Goal: Task Accomplishment & Management: Complete application form

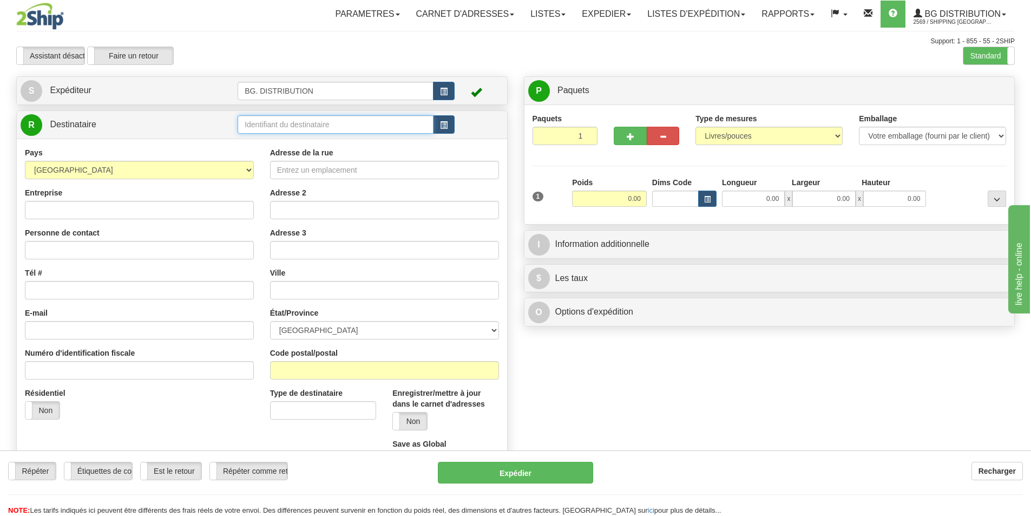
click at [318, 126] on input "text" at bounding box center [336, 124] width 196 height 18
type input "20044."
click button "Supprimer" at bounding box center [0, 0] width 0 height 0
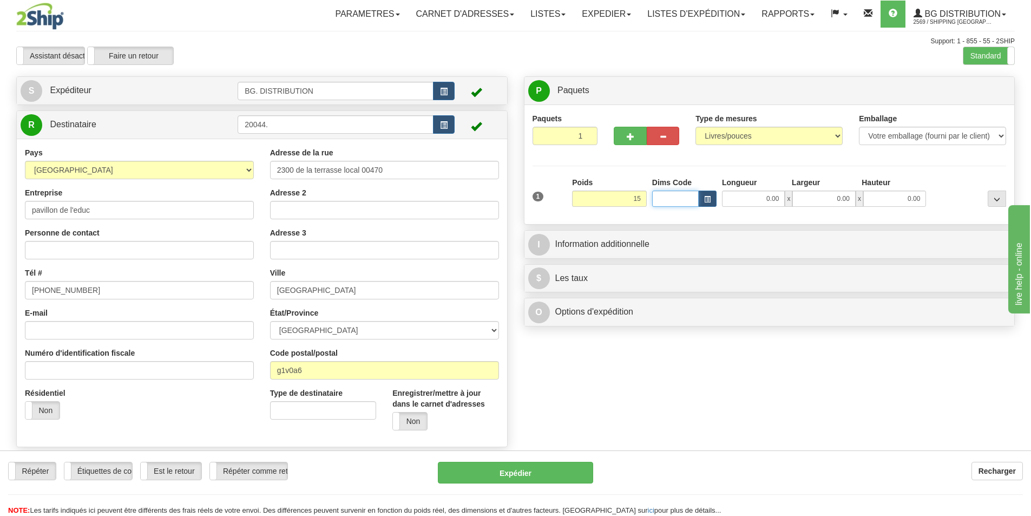
type input "15.00"
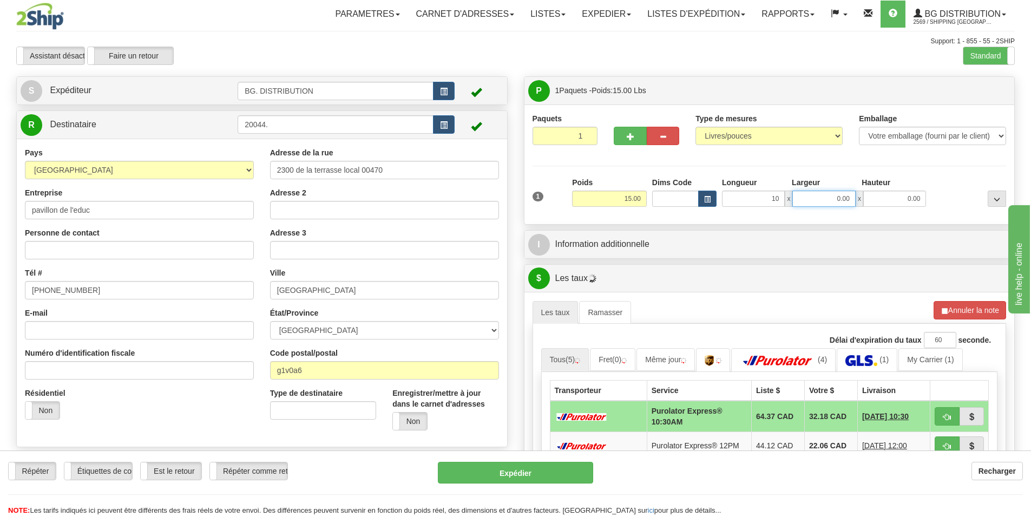
type input "10.00"
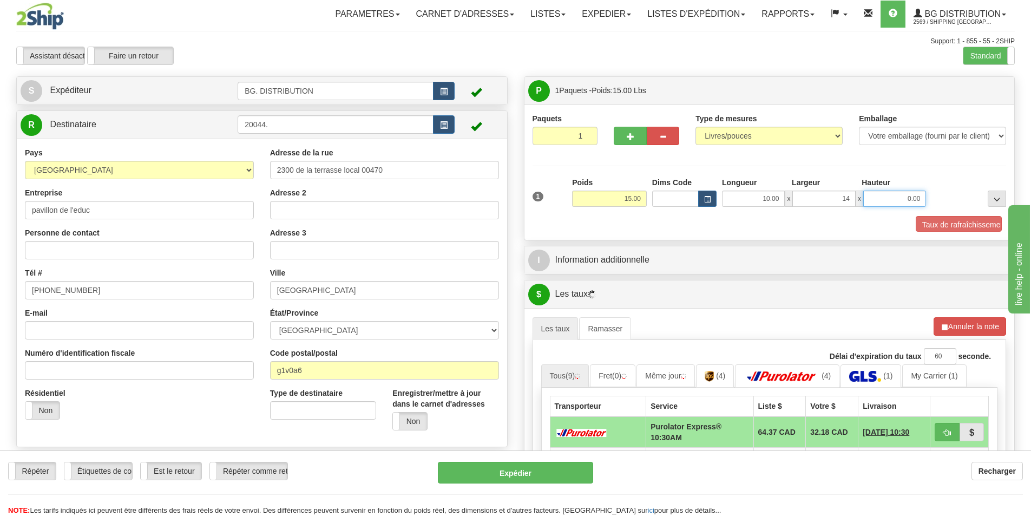
type input "14.00"
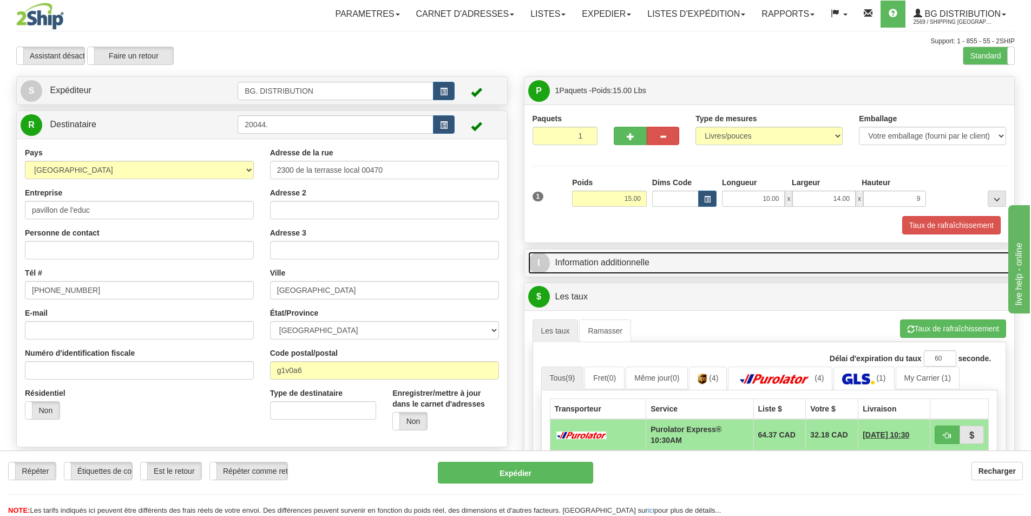
type input "9.00"
click at [710, 266] on link "I Information additionnelle" at bounding box center [769, 263] width 483 height 22
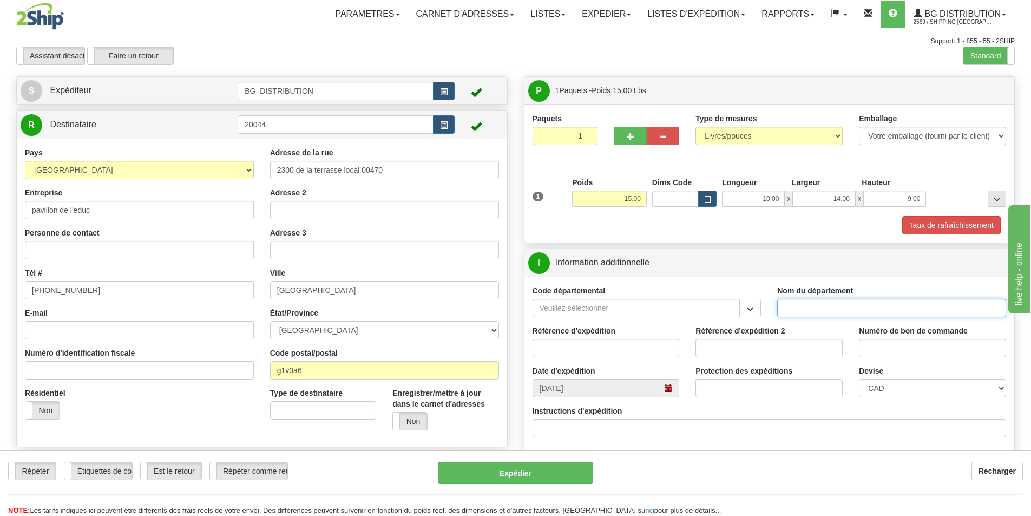
click at [823, 309] on input "Nom du département" at bounding box center [891, 308] width 229 height 18
type input "."
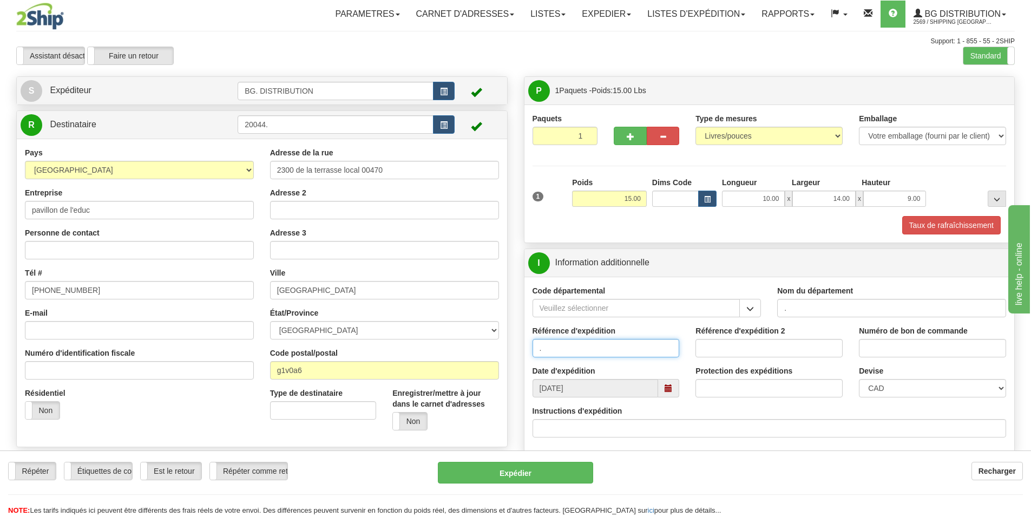
type input "."
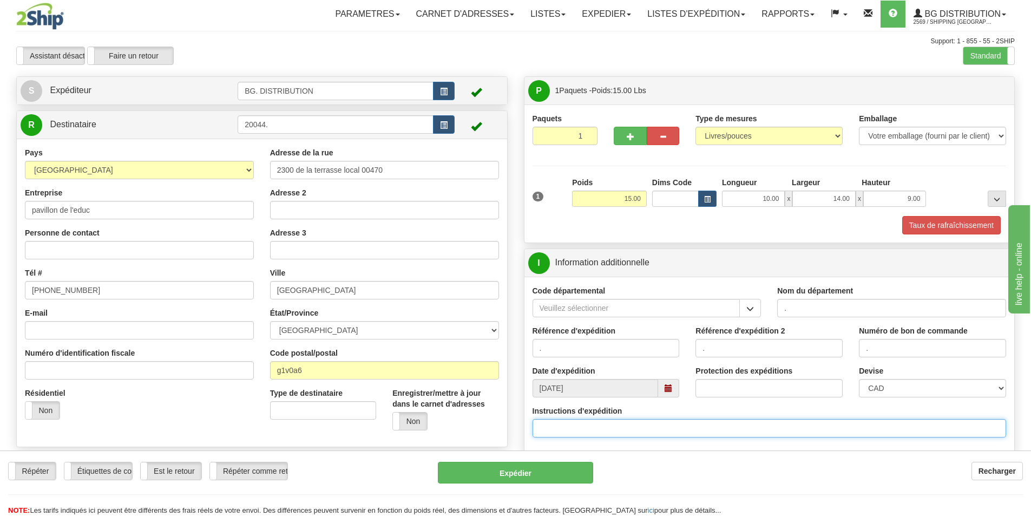
click at [651, 422] on input "Instructions d'expédition" at bounding box center [770, 428] width 474 height 18
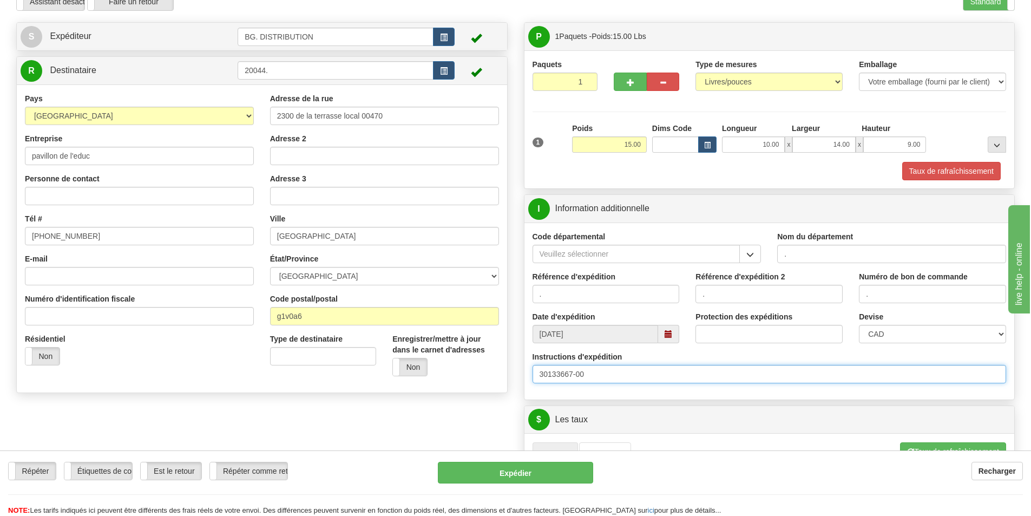
scroll to position [217, 0]
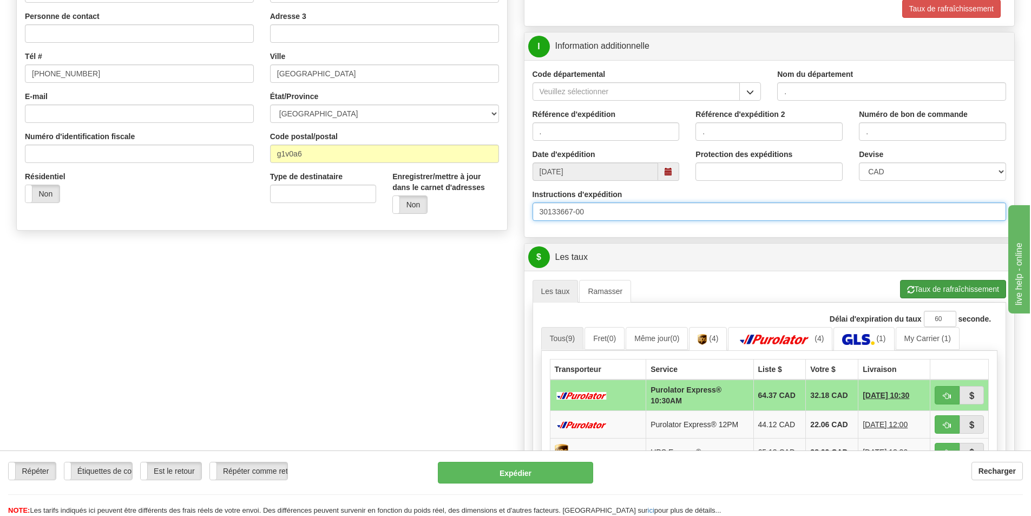
type input "30133667-00"
click at [926, 283] on button "Taux de rafraîchissement" at bounding box center [953, 289] width 106 height 18
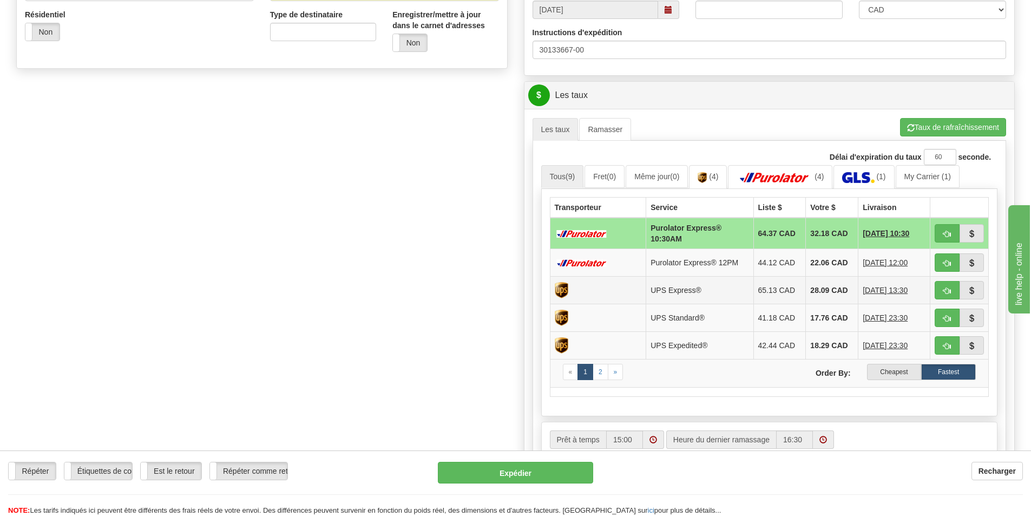
scroll to position [379, 0]
click at [909, 373] on label "Cheapest" at bounding box center [894, 371] width 55 height 16
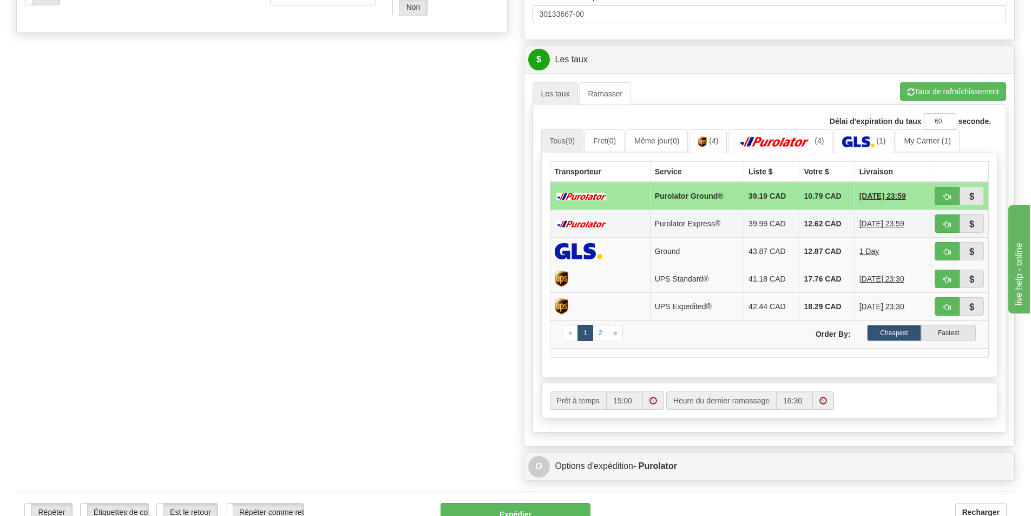
scroll to position [541, 0]
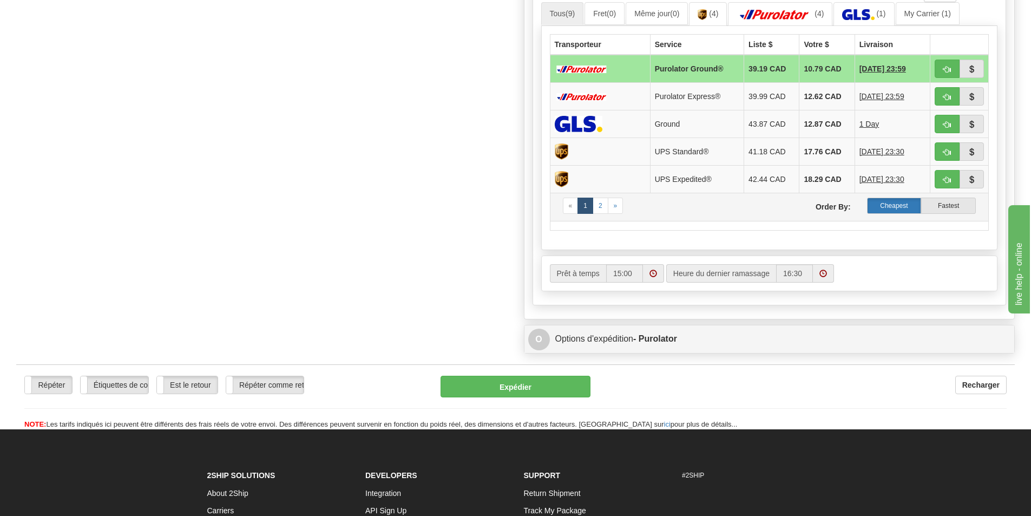
click at [911, 205] on label "Cheapest" at bounding box center [894, 206] width 55 height 16
click at [960, 69] on button "button" at bounding box center [972, 69] width 25 height 18
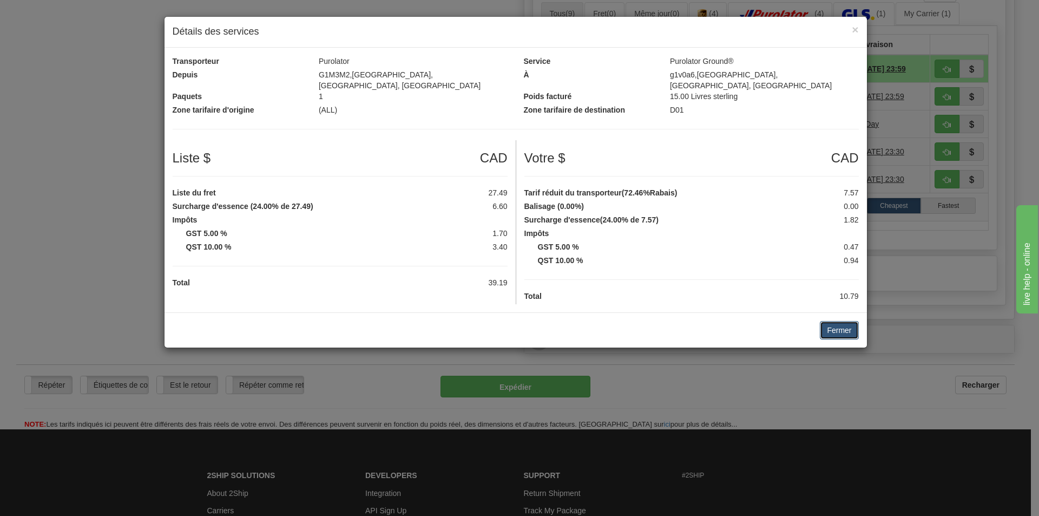
click at [831, 323] on button "Fermer" at bounding box center [839, 330] width 38 height 18
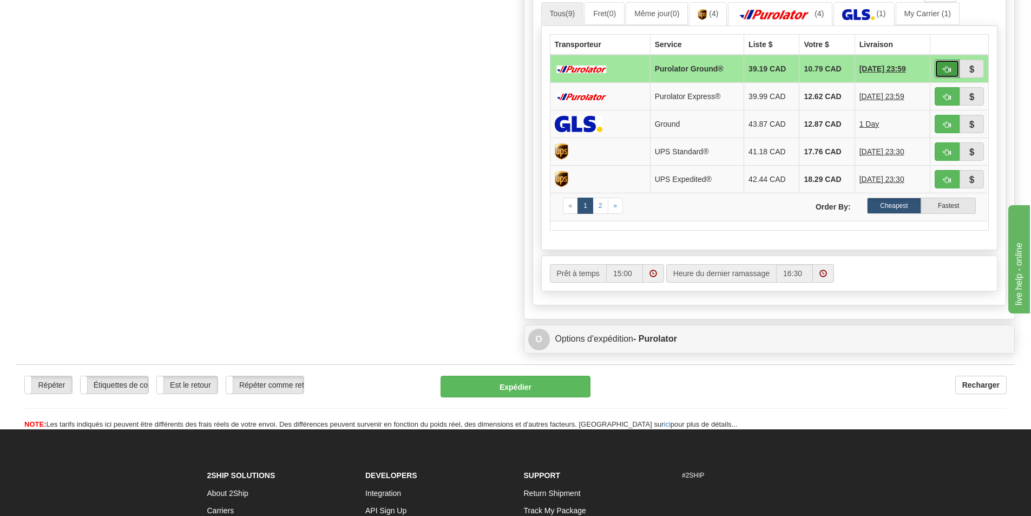
click at [945, 61] on button "button" at bounding box center [947, 69] width 25 height 18
type input "260"
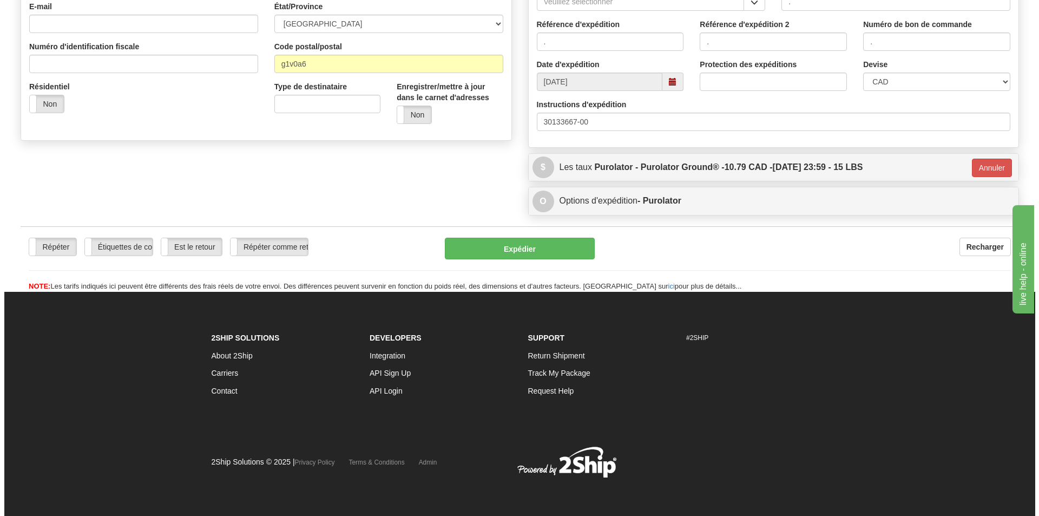
scroll to position [307, 0]
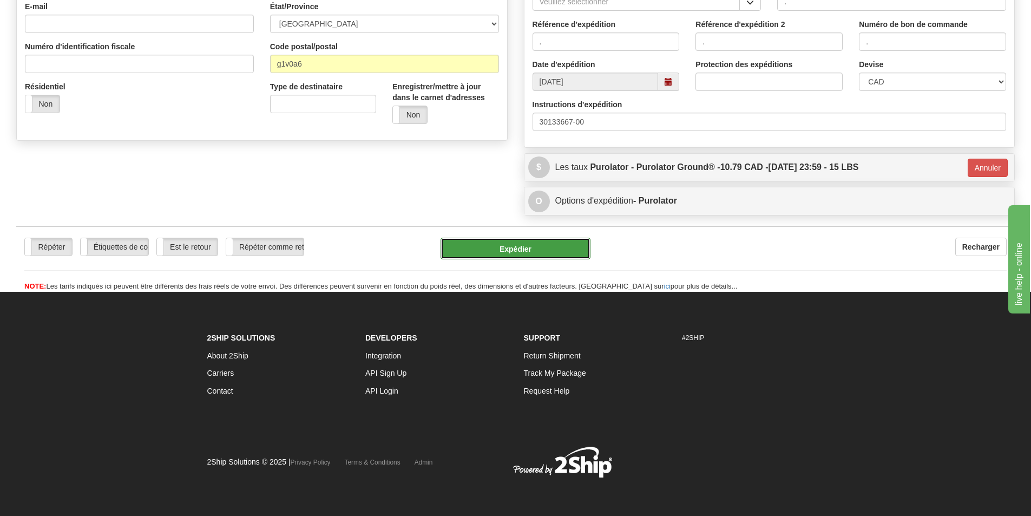
click at [531, 244] on button "Expédier" at bounding box center [516, 249] width 150 height 22
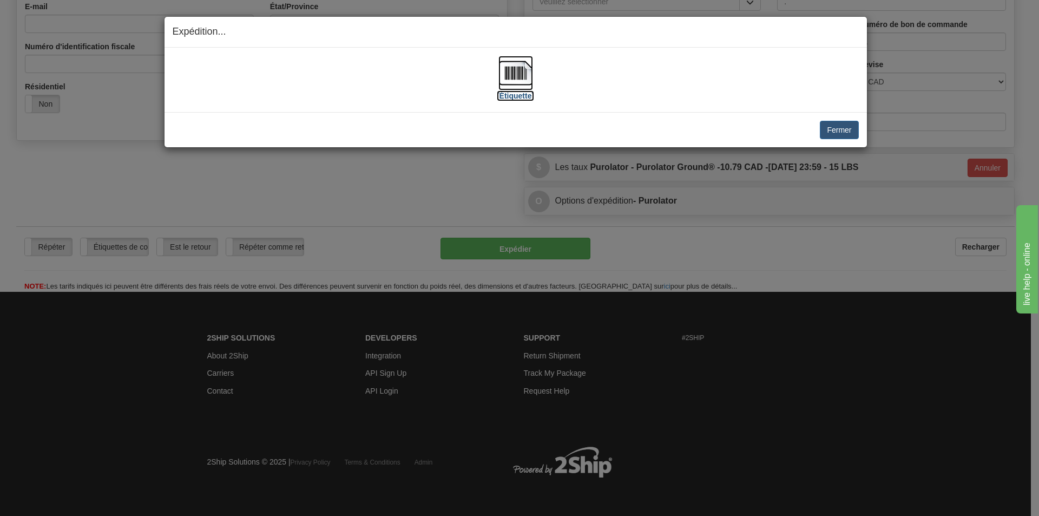
click at [511, 78] on img at bounding box center [516, 73] width 35 height 35
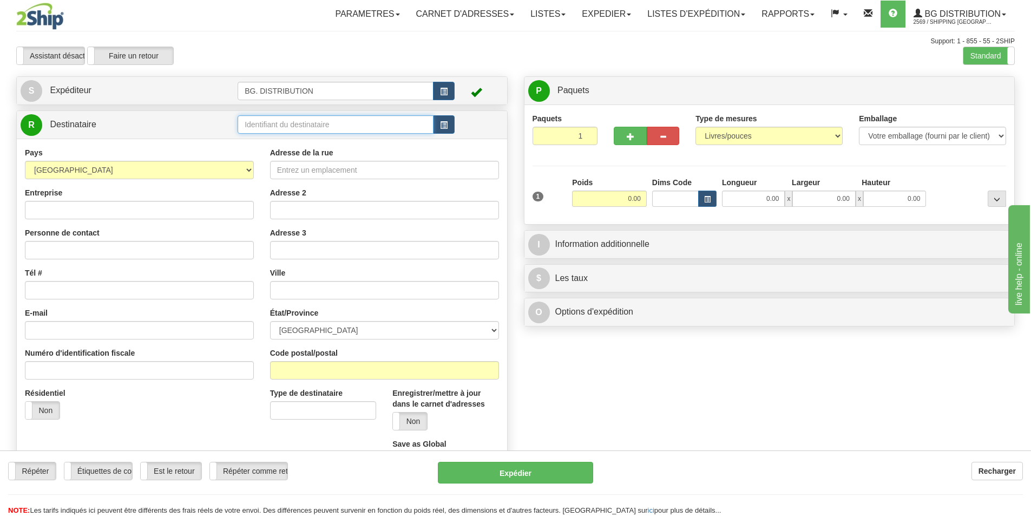
click at [303, 123] on input "text" at bounding box center [336, 124] width 196 height 18
type input "1055"
click button "Supprimer" at bounding box center [0, 0] width 0 height 0
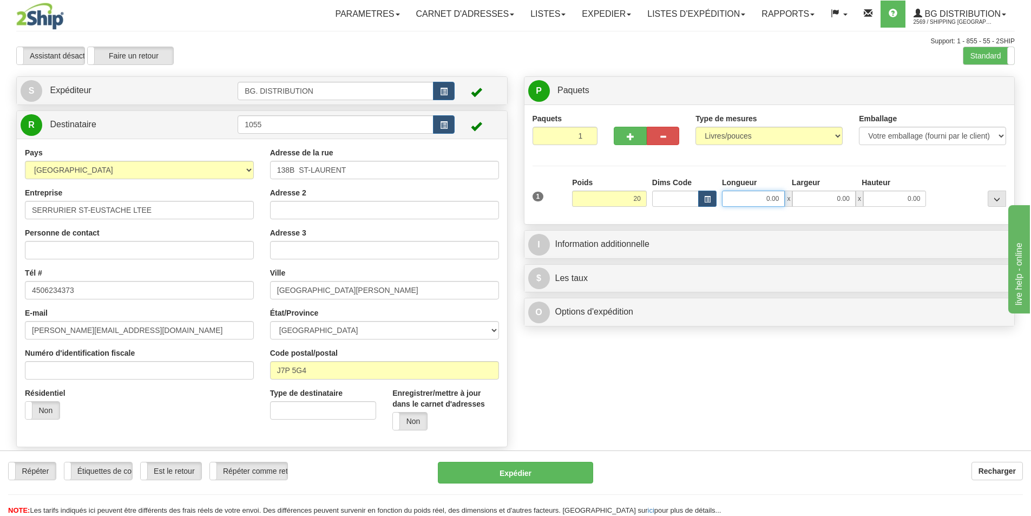
type input "20.00"
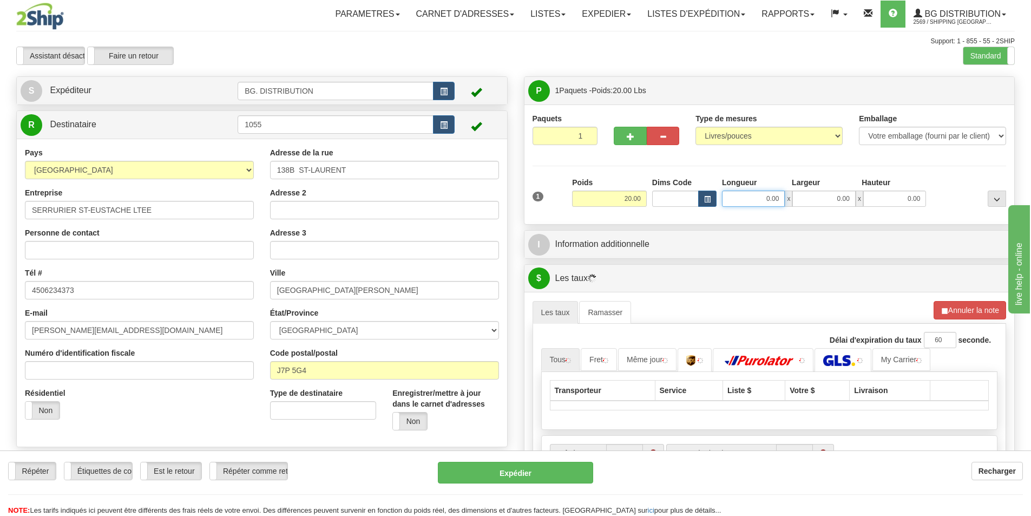
click at [757, 195] on input "0.00" at bounding box center [753, 199] width 63 height 16
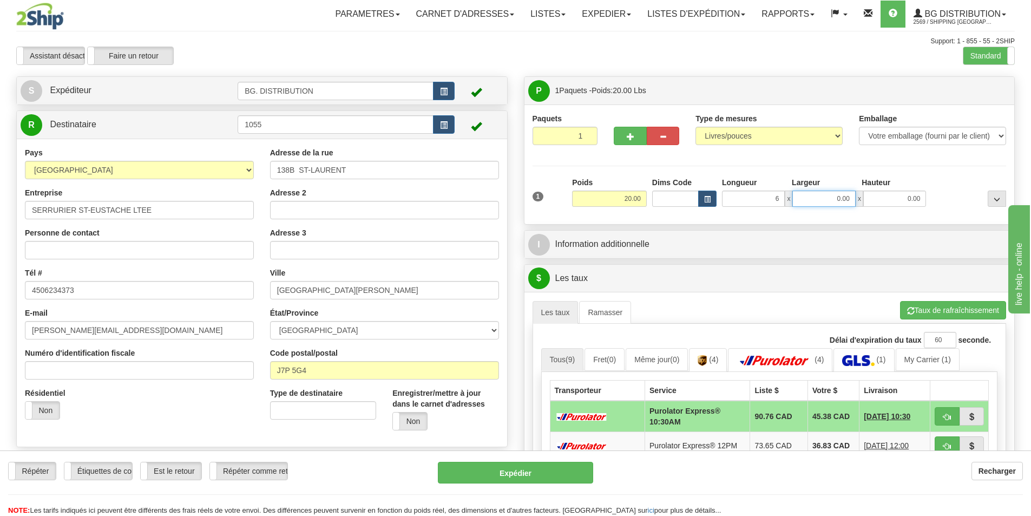
type input "6.00"
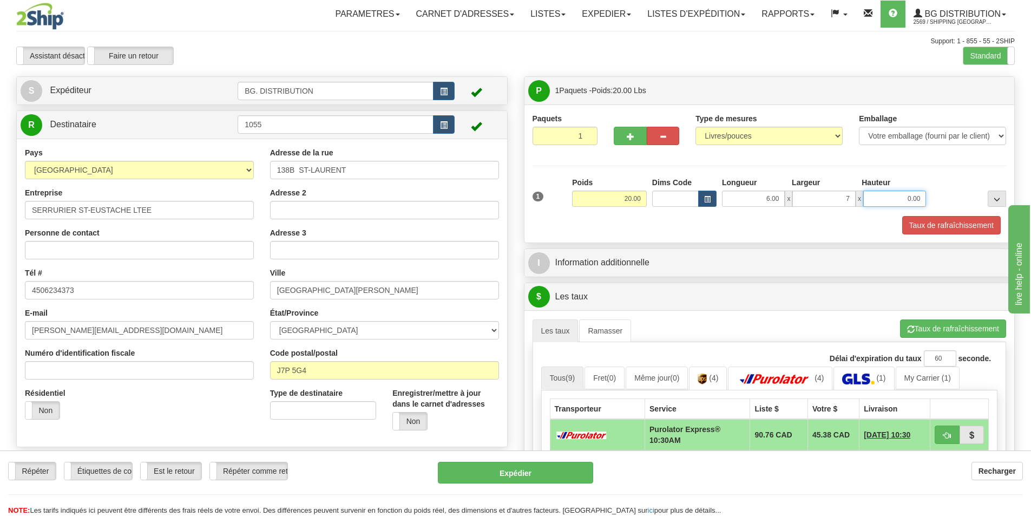
type input "7.00"
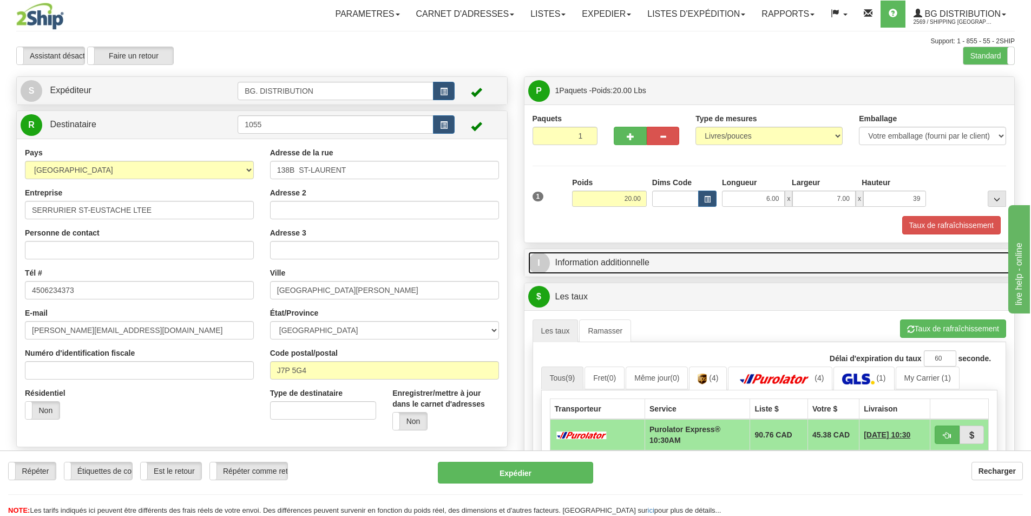
type input "39.00"
click at [736, 263] on link "I Information additionnelle" at bounding box center [769, 263] width 483 height 22
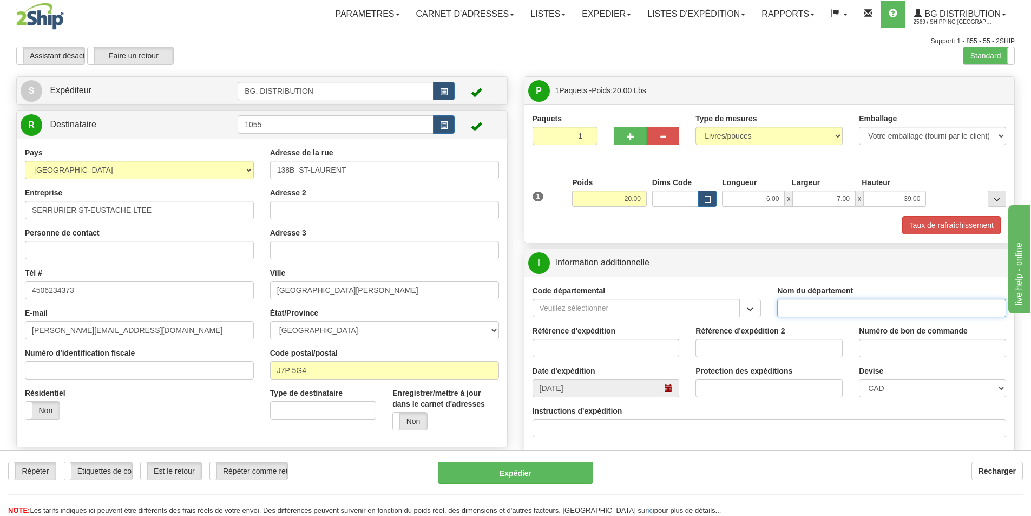
click at [855, 310] on input "Nom du département" at bounding box center [891, 308] width 229 height 18
type input "."
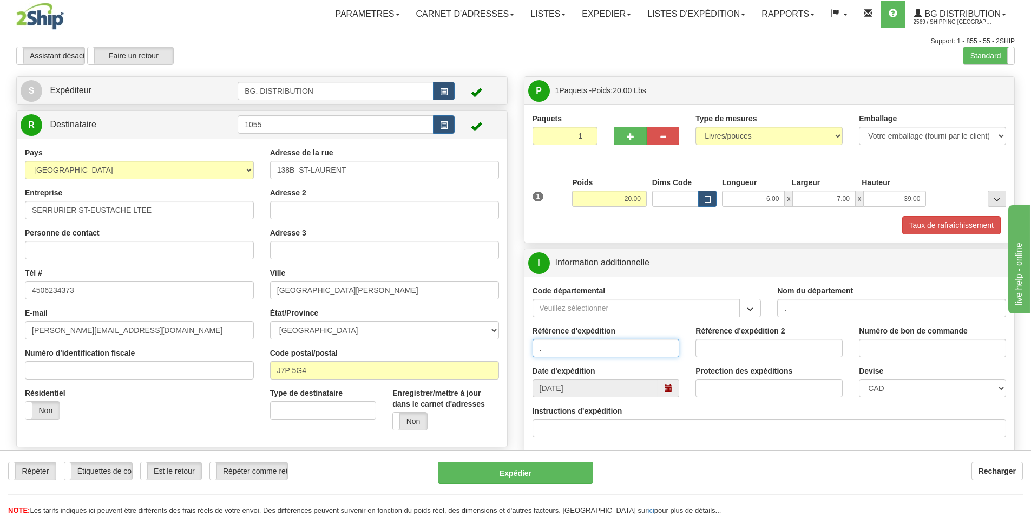
type input "."
click at [702, 437] on div "Instructions d'expédition" at bounding box center [769, 425] width 490 height 40
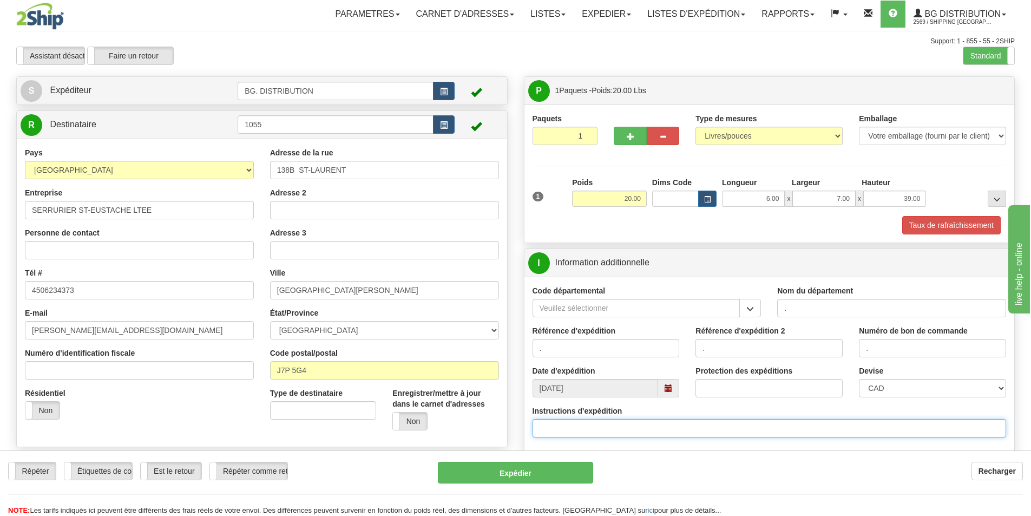
click at [699, 421] on input "Instructions d'expédition" at bounding box center [770, 428] width 474 height 18
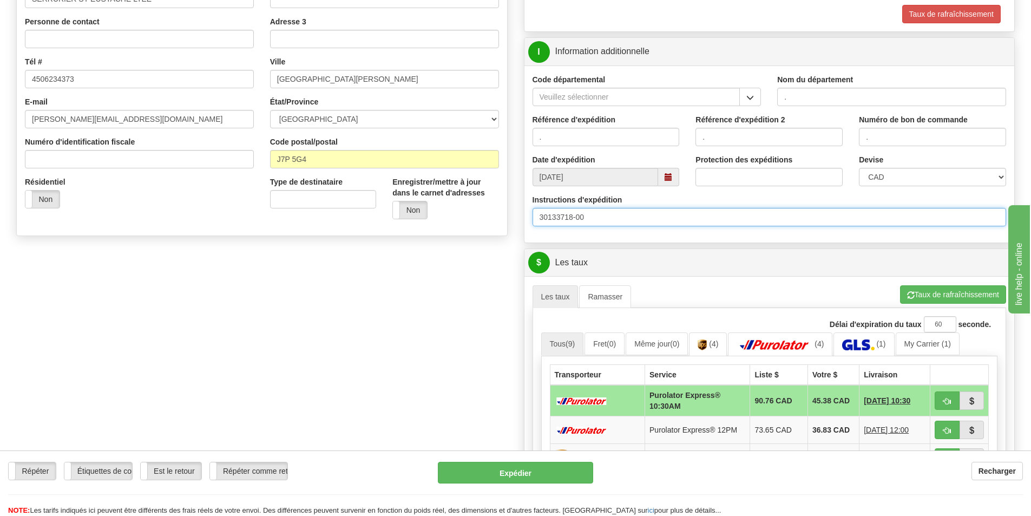
scroll to position [217, 0]
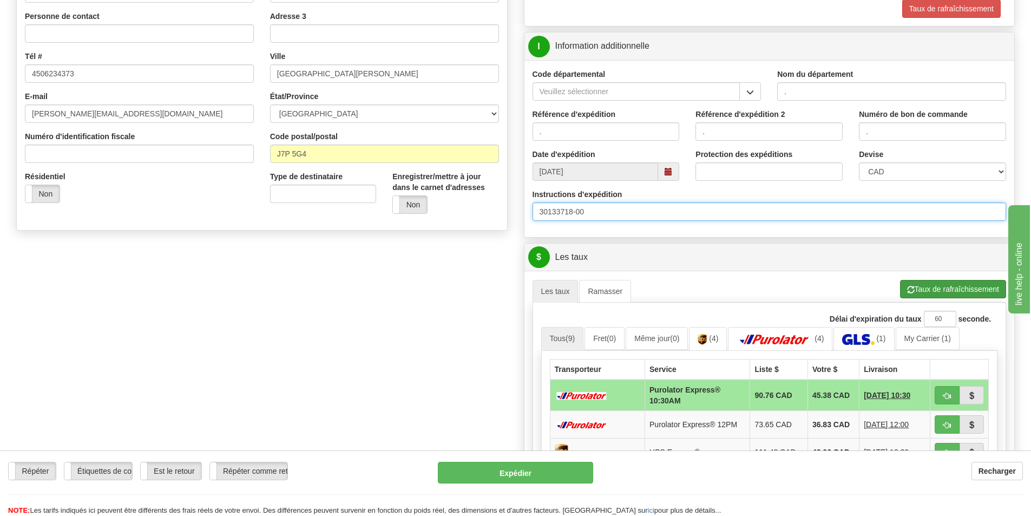
type input "30133718-00"
click at [936, 288] on button "Taux de rafraîchissement" at bounding box center [953, 289] width 106 height 18
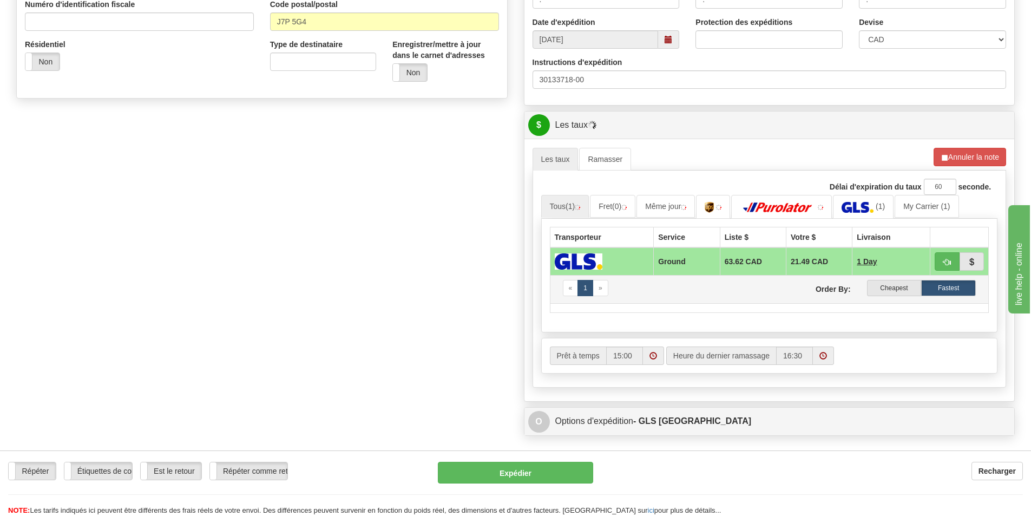
scroll to position [379, 0]
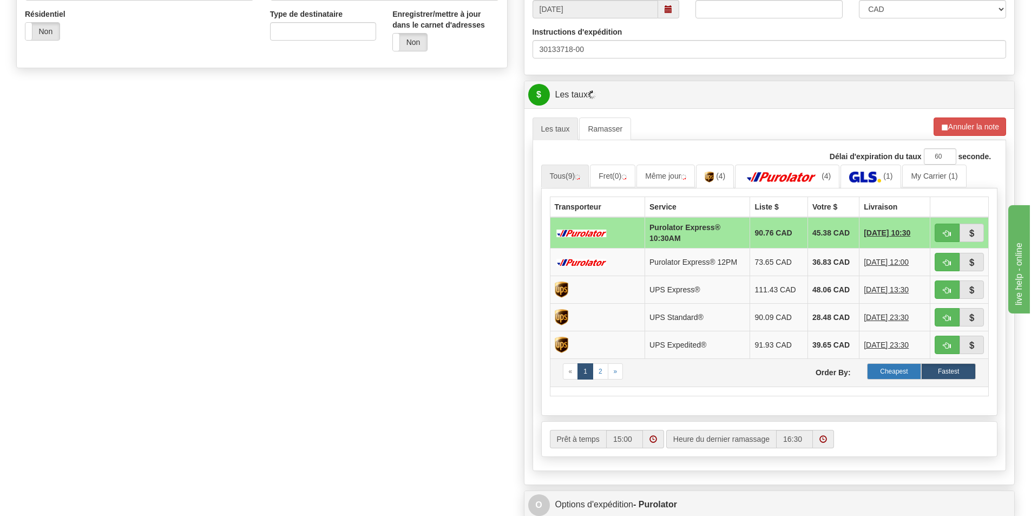
click at [883, 368] on label "Cheapest" at bounding box center [894, 371] width 55 height 16
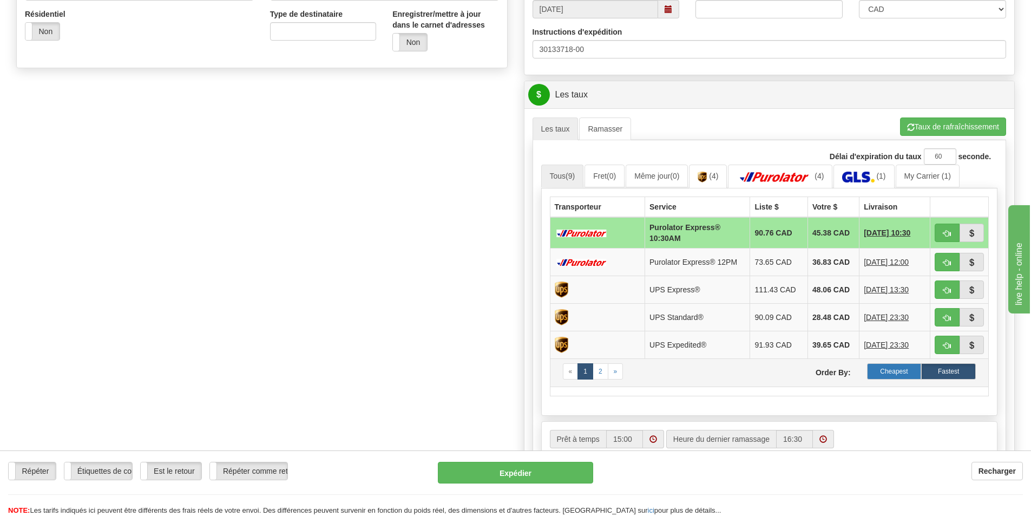
click at [906, 369] on label "Cheapest" at bounding box center [894, 371] width 55 height 16
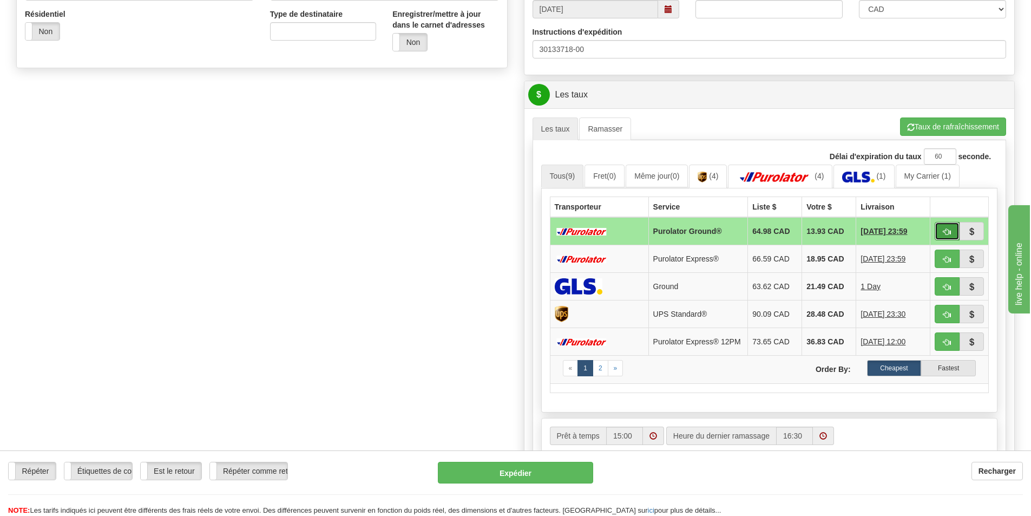
click at [942, 235] on button "button" at bounding box center [947, 231] width 25 height 18
type input "260"
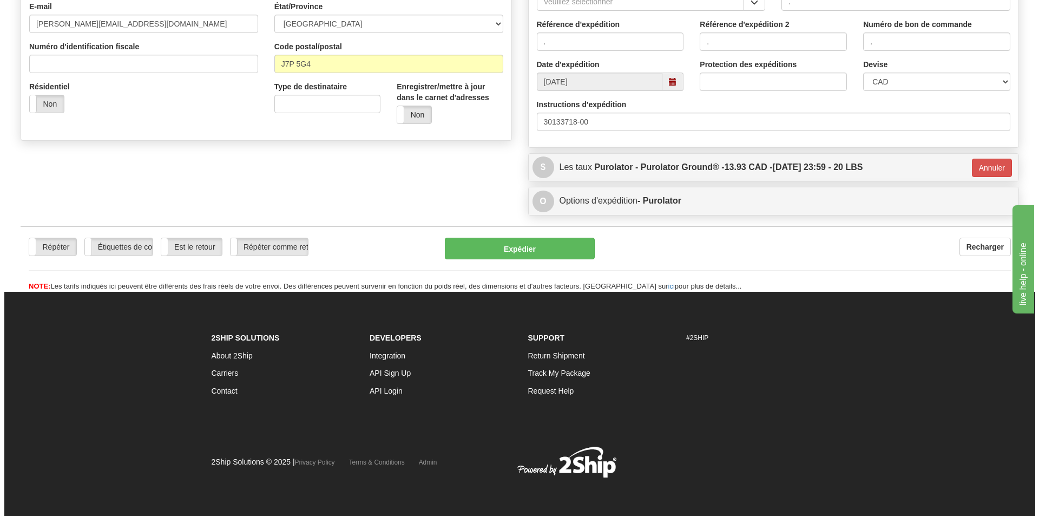
scroll to position [307, 0]
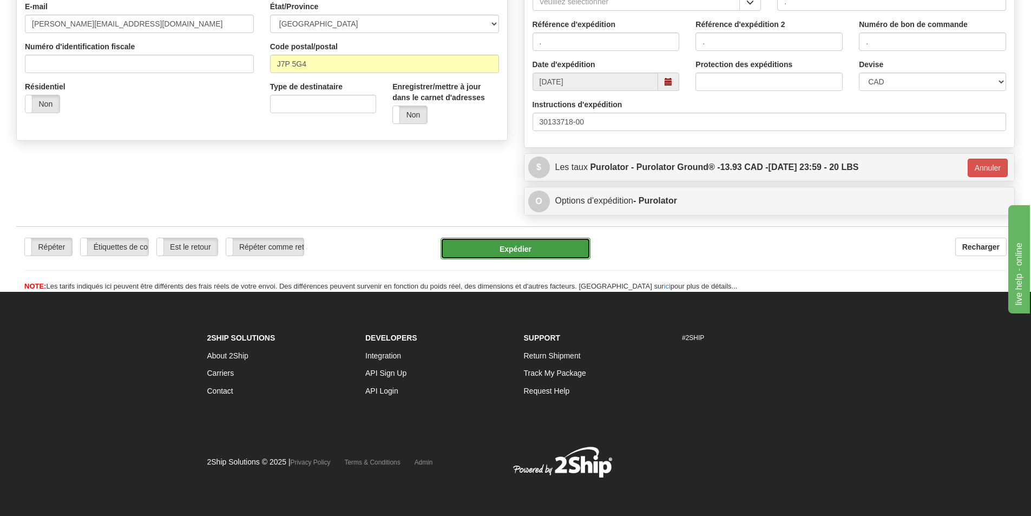
click at [519, 254] on button "Expédier" at bounding box center [516, 249] width 150 height 22
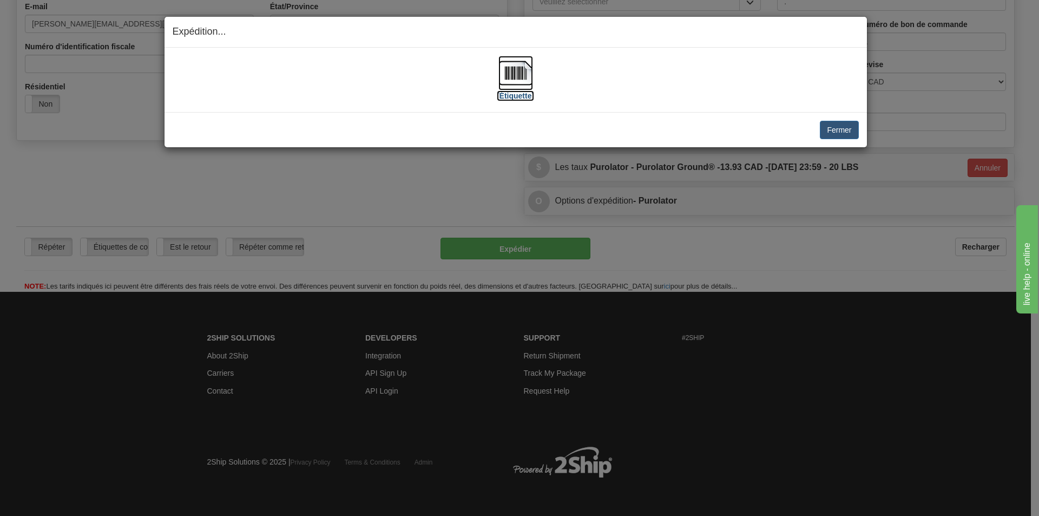
click at [522, 91] on label "[Étiquette]" at bounding box center [515, 95] width 37 height 11
click at [831, 129] on button "Fermer" at bounding box center [839, 130] width 38 height 18
click at [844, 131] on button "Fermer" at bounding box center [839, 130] width 38 height 18
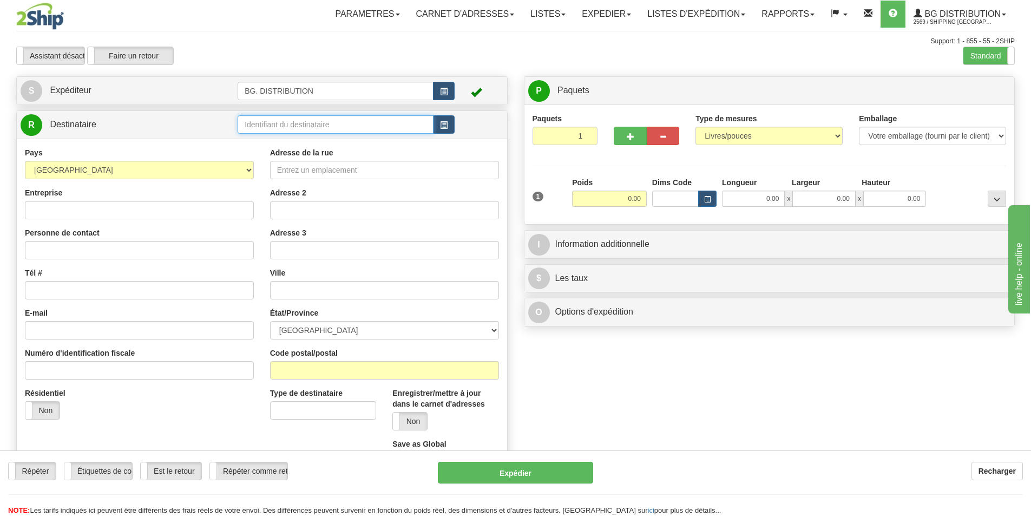
click at [264, 122] on input "text" at bounding box center [336, 124] width 196 height 18
type input "1245"
click button "Supprimer" at bounding box center [0, 0] width 0 height 0
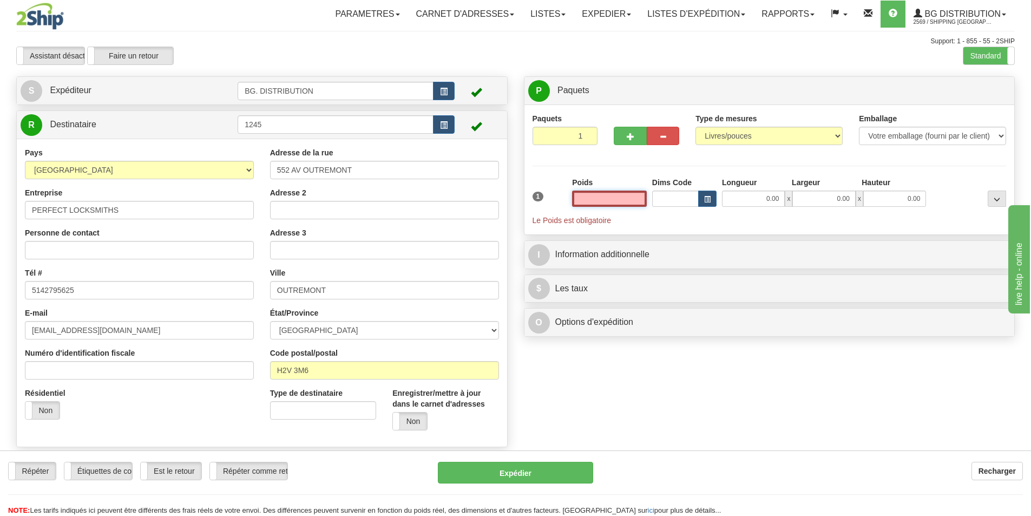
click at [618, 196] on input "text" at bounding box center [609, 199] width 75 height 16
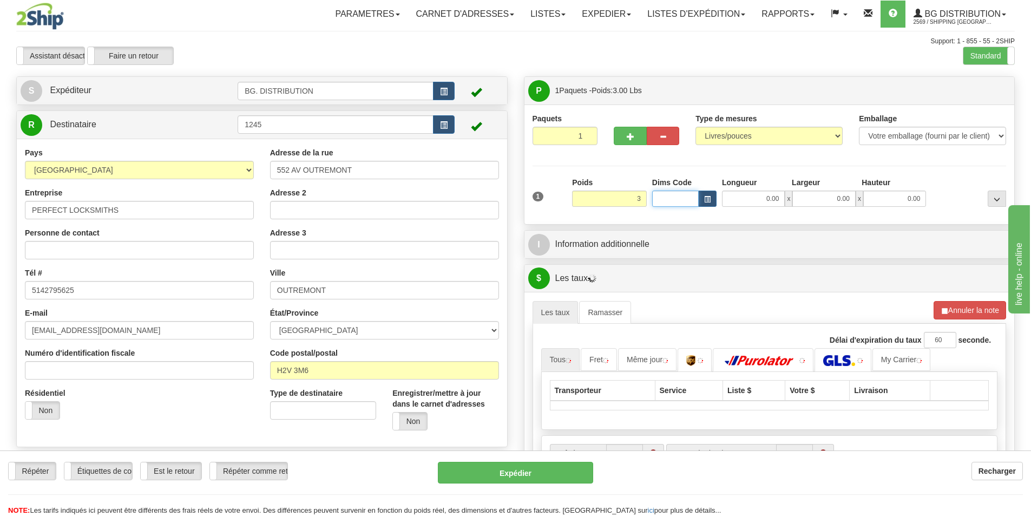
type input "3.00"
type input "6.00"
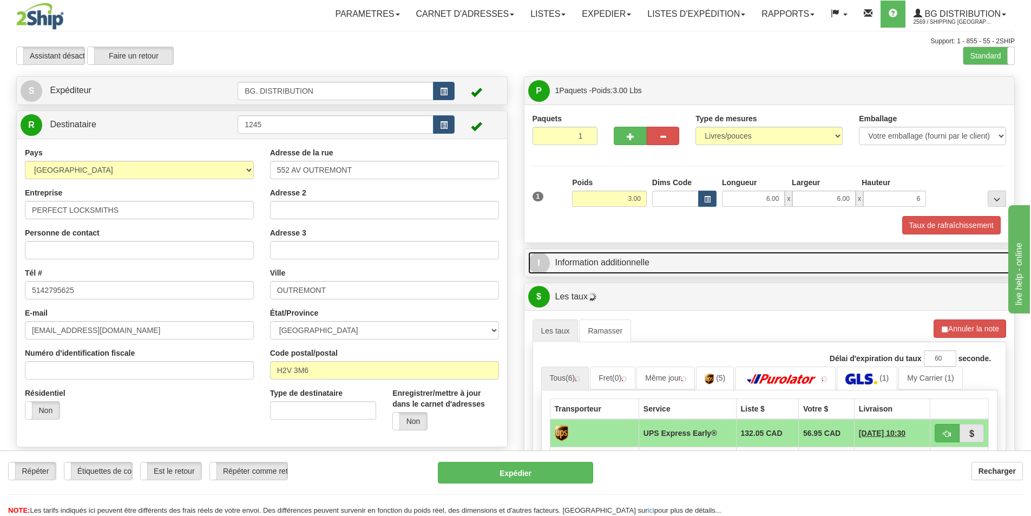
type input "6.00"
click at [653, 259] on link "I Information additionnelle" at bounding box center [769, 263] width 483 height 22
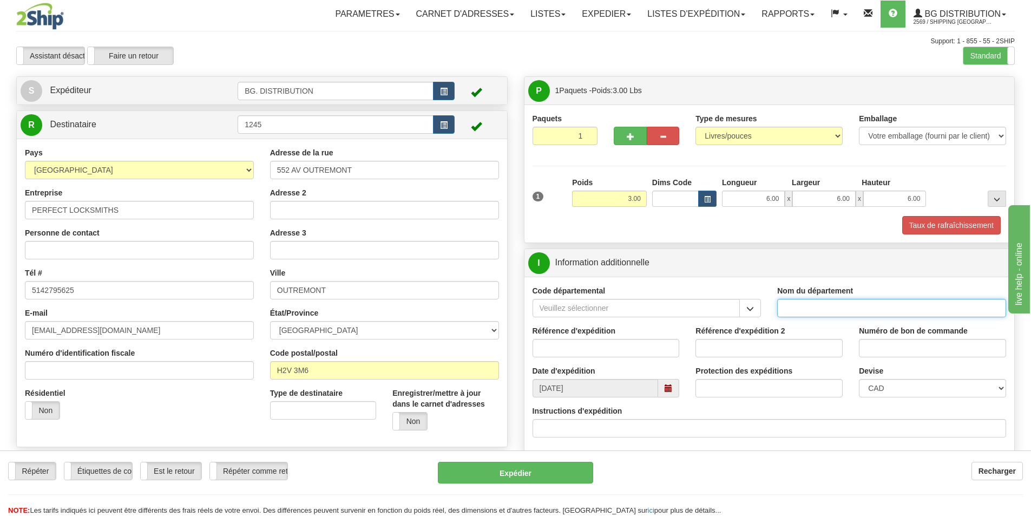
click at [803, 304] on input "Nom du département" at bounding box center [891, 308] width 229 height 18
type input "."
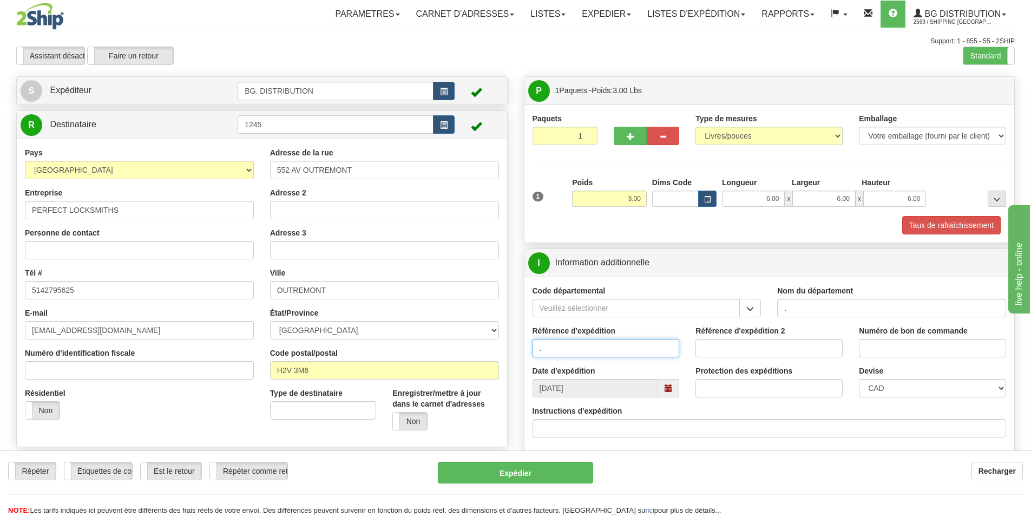
type input "."
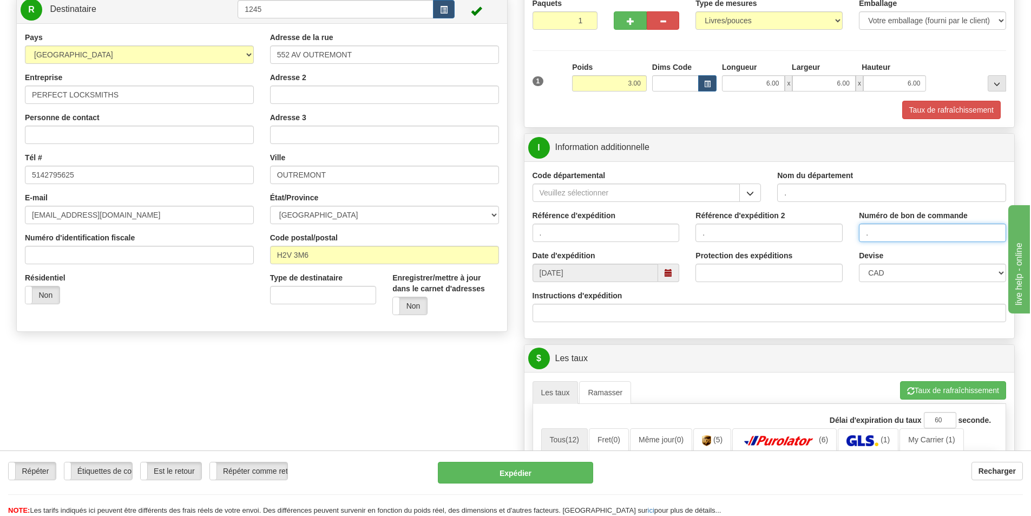
scroll to position [217, 0]
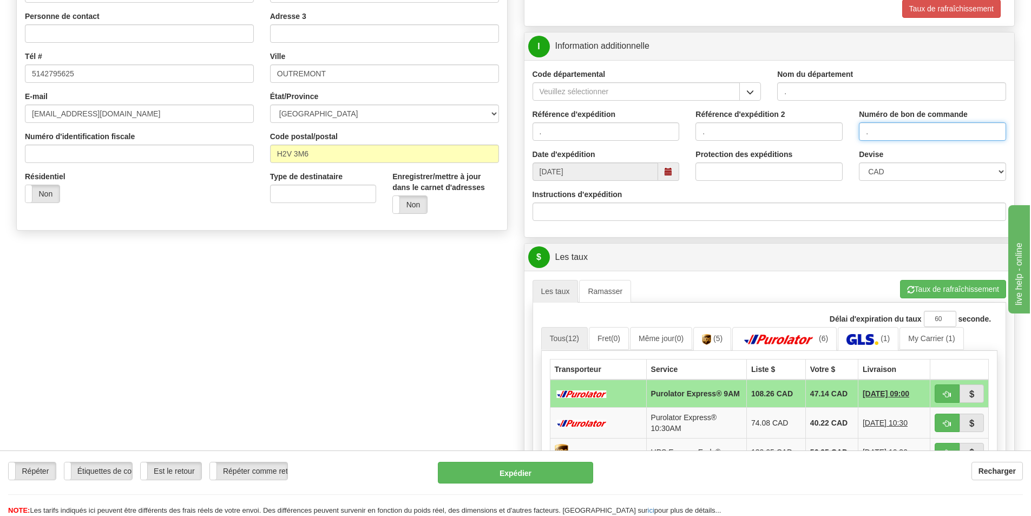
type input "."
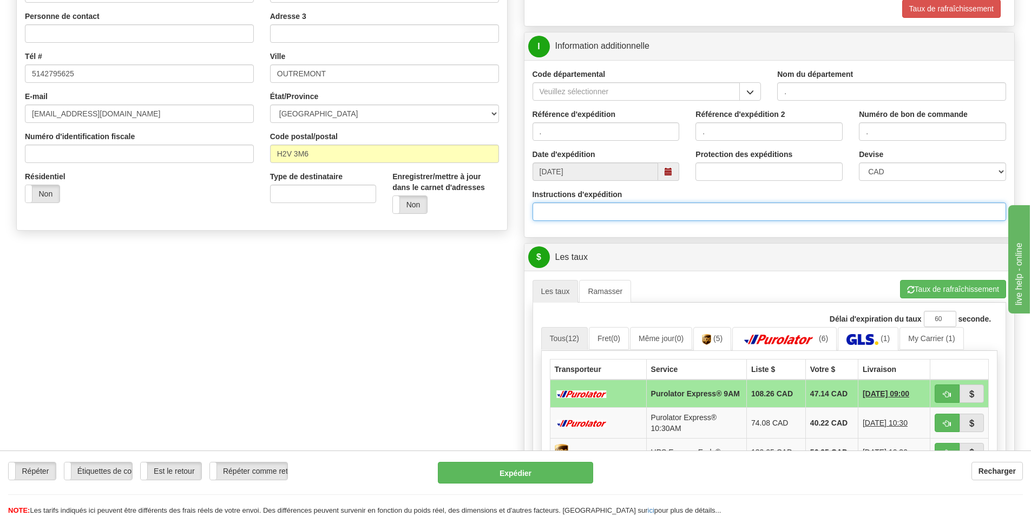
click at [625, 215] on input "Instructions d'expédition" at bounding box center [770, 211] width 474 height 18
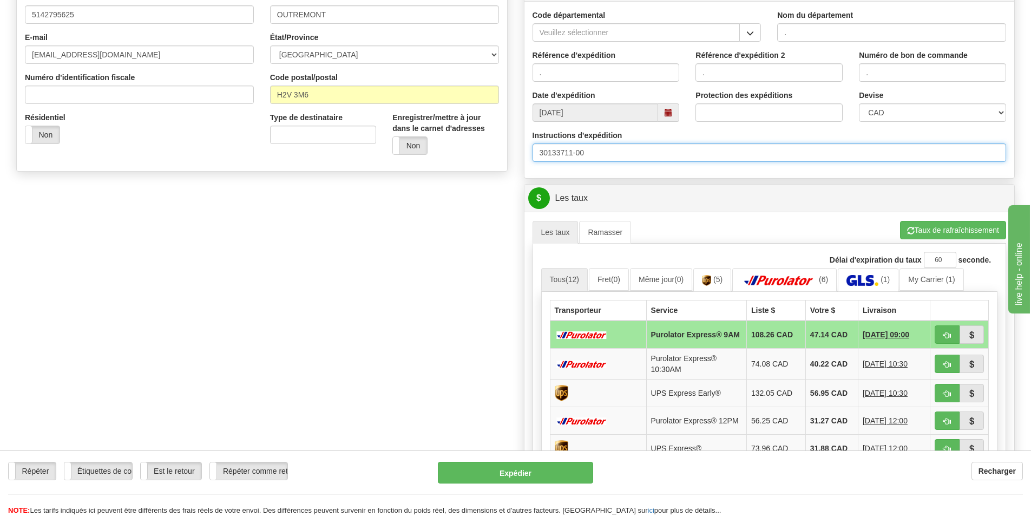
scroll to position [379, 0]
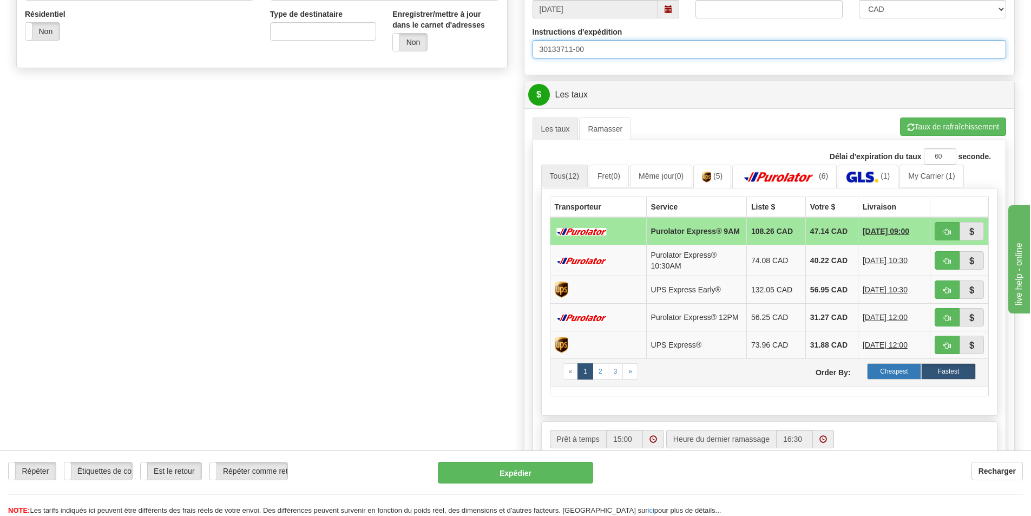
type input "30133711-00"
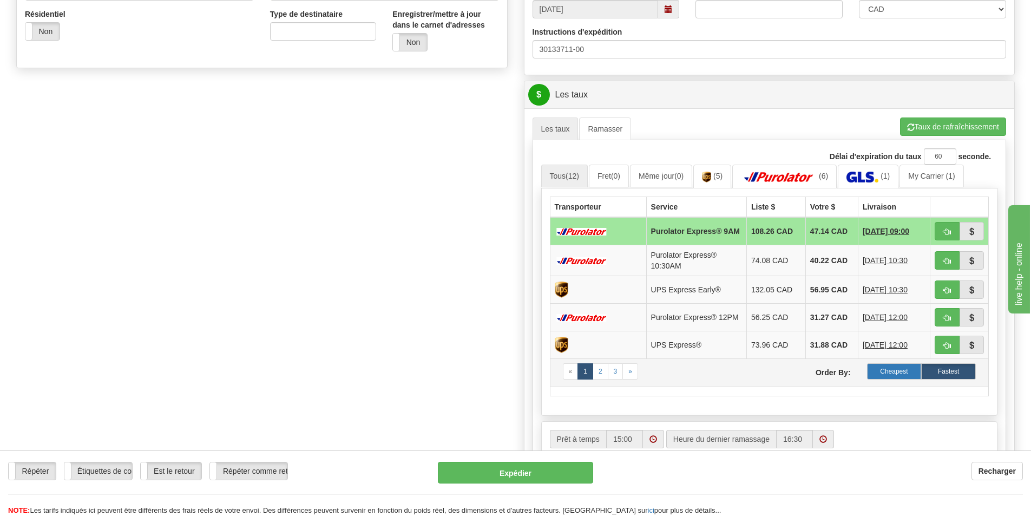
click at [904, 377] on label "Cheapest" at bounding box center [894, 371] width 55 height 16
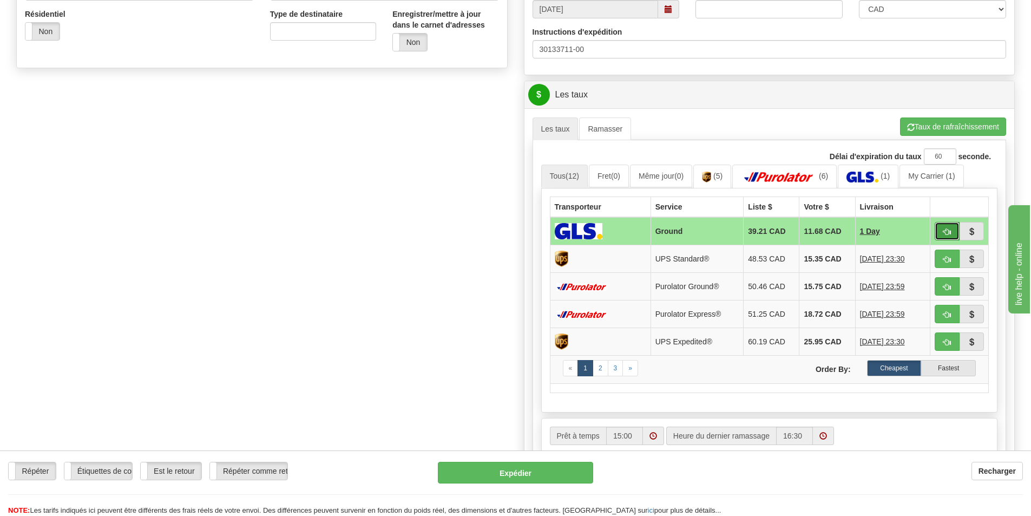
click at [945, 234] on span "button" at bounding box center [947, 231] width 8 height 7
type input "1"
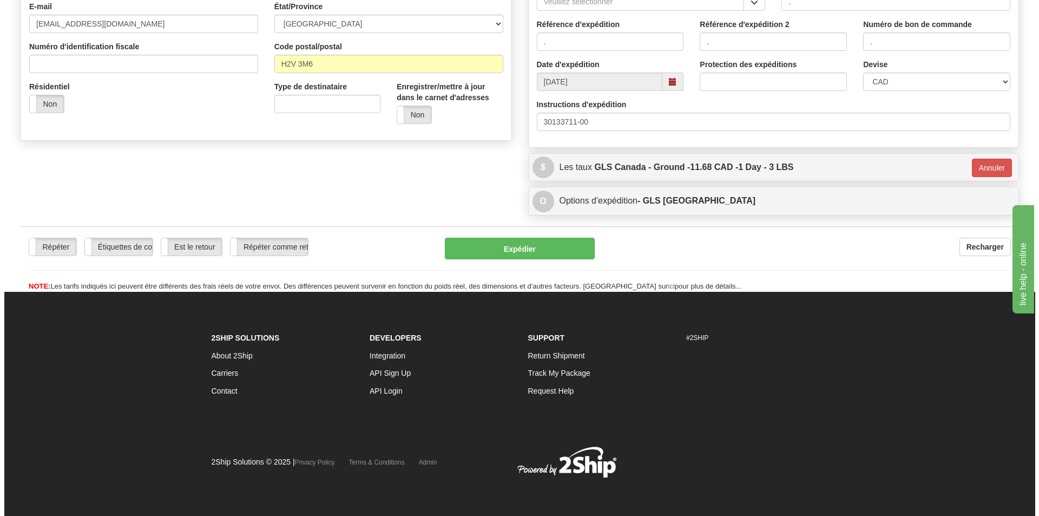
scroll to position [307, 0]
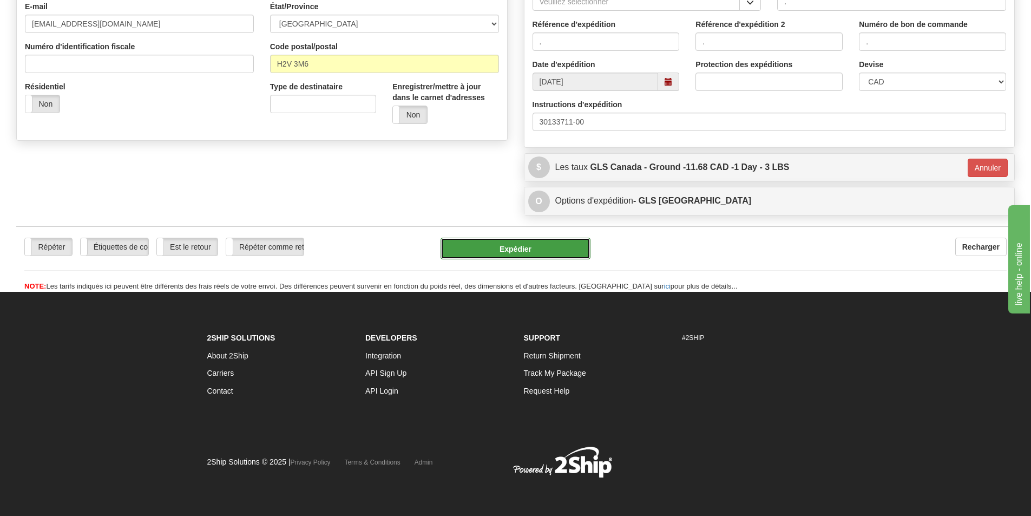
click at [563, 244] on button "Expédier" at bounding box center [516, 249] width 150 height 22
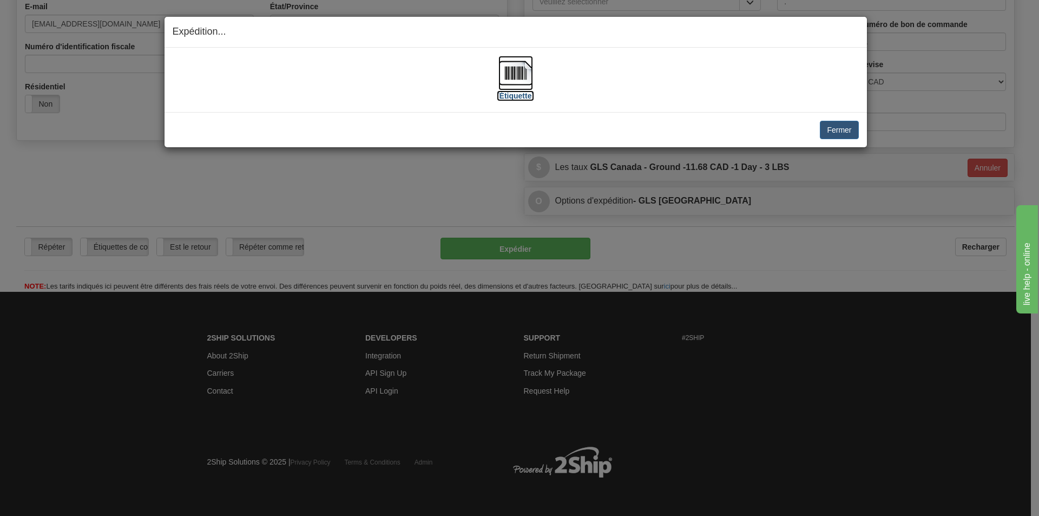
click at [526, 74] on img at bounding box center [516, 73] width 35 height 35
click at [518, 73] on img at bounding box center [516, 73] width 35 height 35
